Goal: Check status: Check status

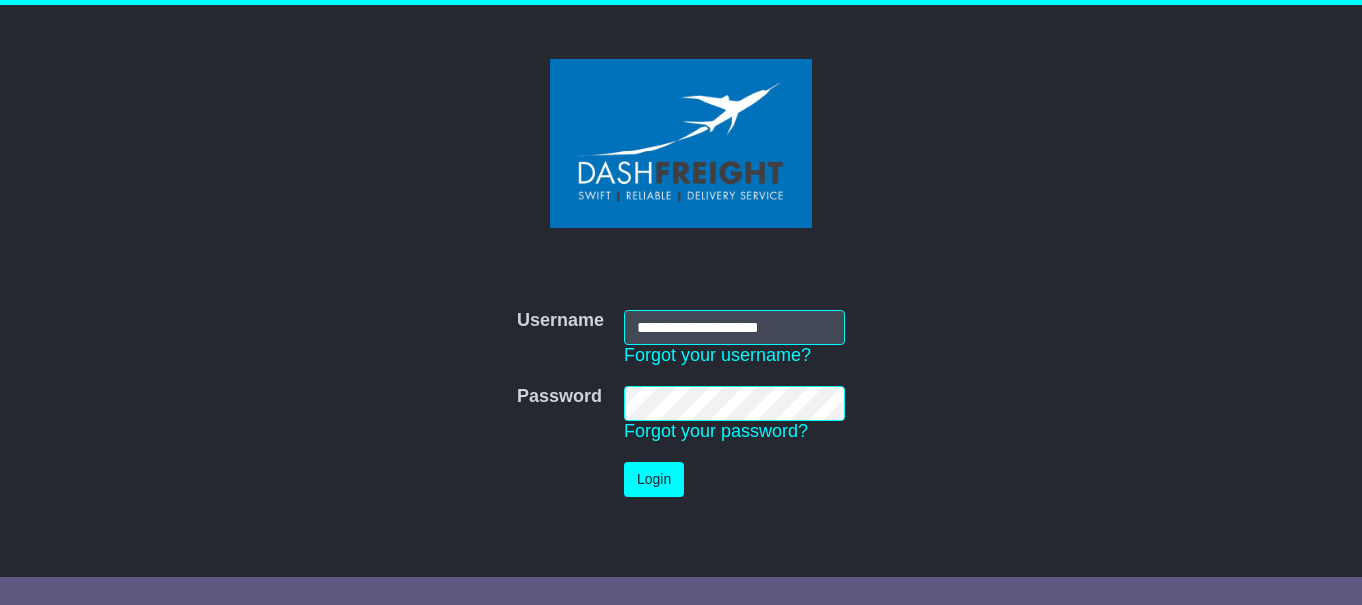
click at [643, 480] on button "Login" at bounding box center [654, 480] width 60 height 35
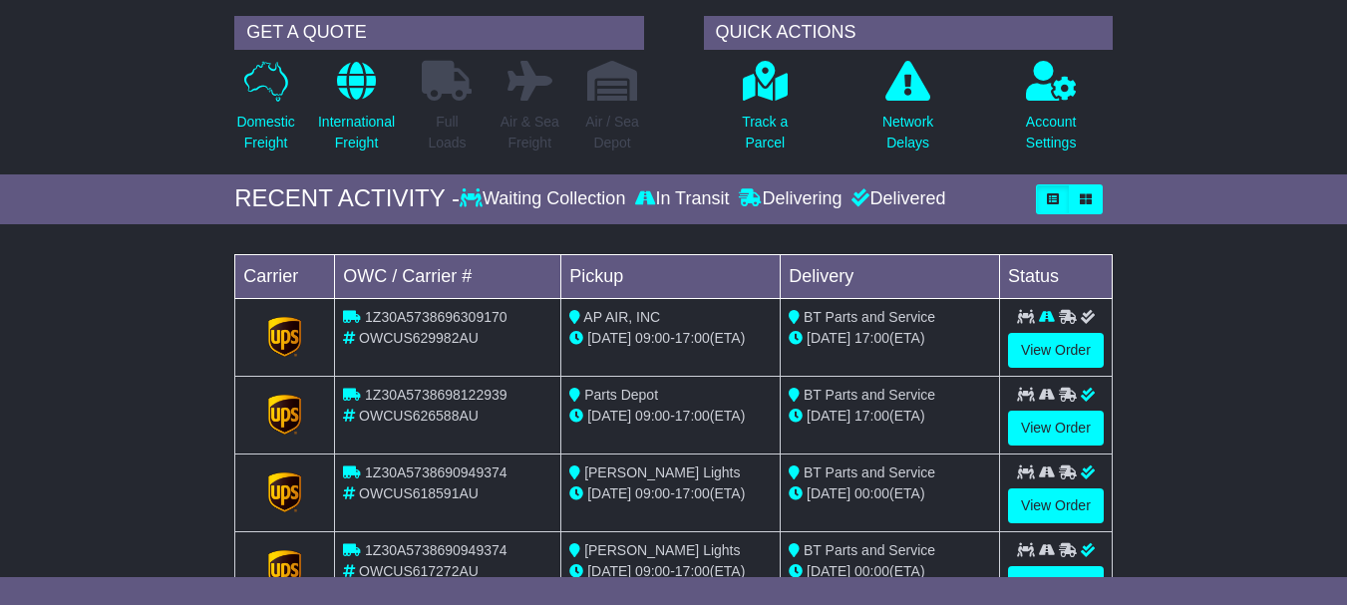
scroll to position [152, 0]
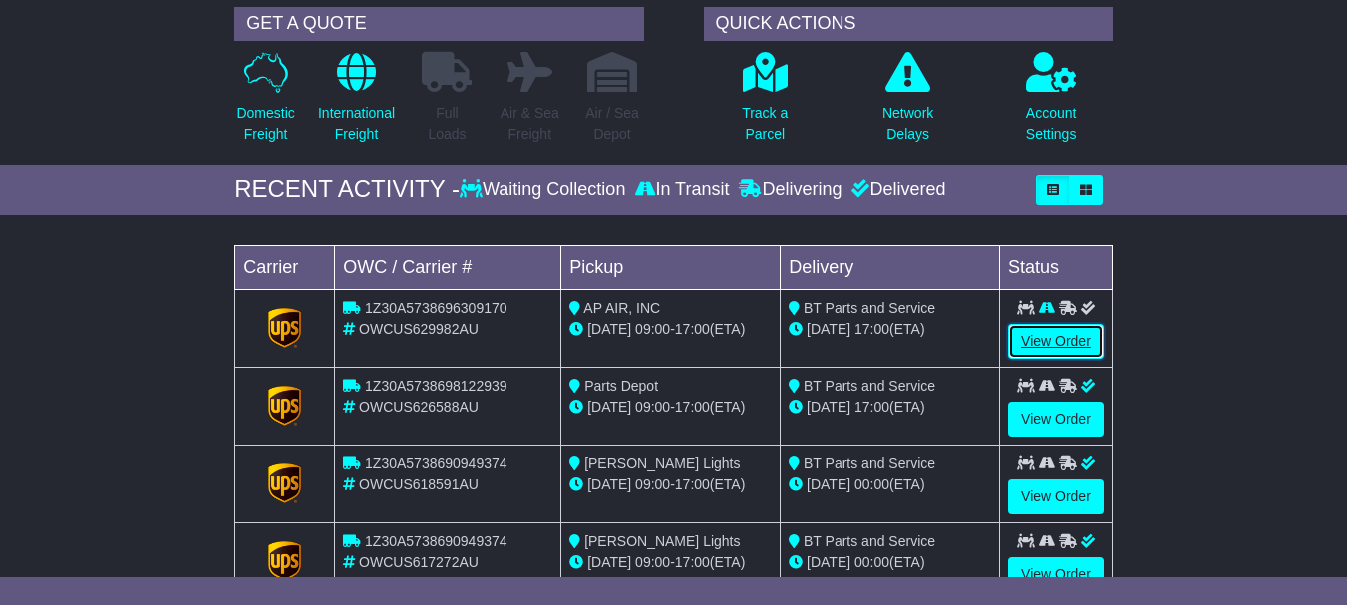
click at [1073, 335] on link "View Order" at bounding box center [1056, 341] width 96 height 35
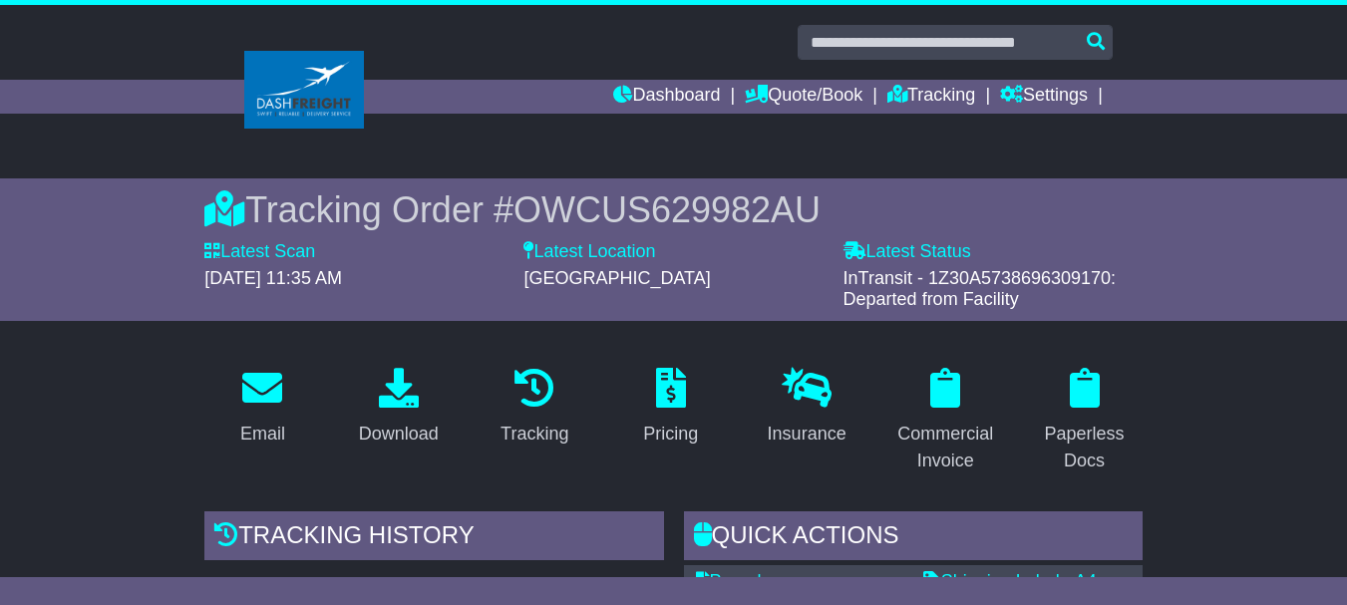
drag, startPoint x: 1354, startPoint y: 74, endPoint x: 1353, endPoint y: 61, distance: 13.0
click at [1346, 61] on html "[EMAIL_ADDRESS][DOMAIN_NAME] Logout Kel Bunnyan [EMAIL_ADDRESS][DOMAIN_NAME] 04…" at bounding box center [673, 302] width 1347 height 605
